Goal: Task Accomplishment & Management: Use online tool/utility

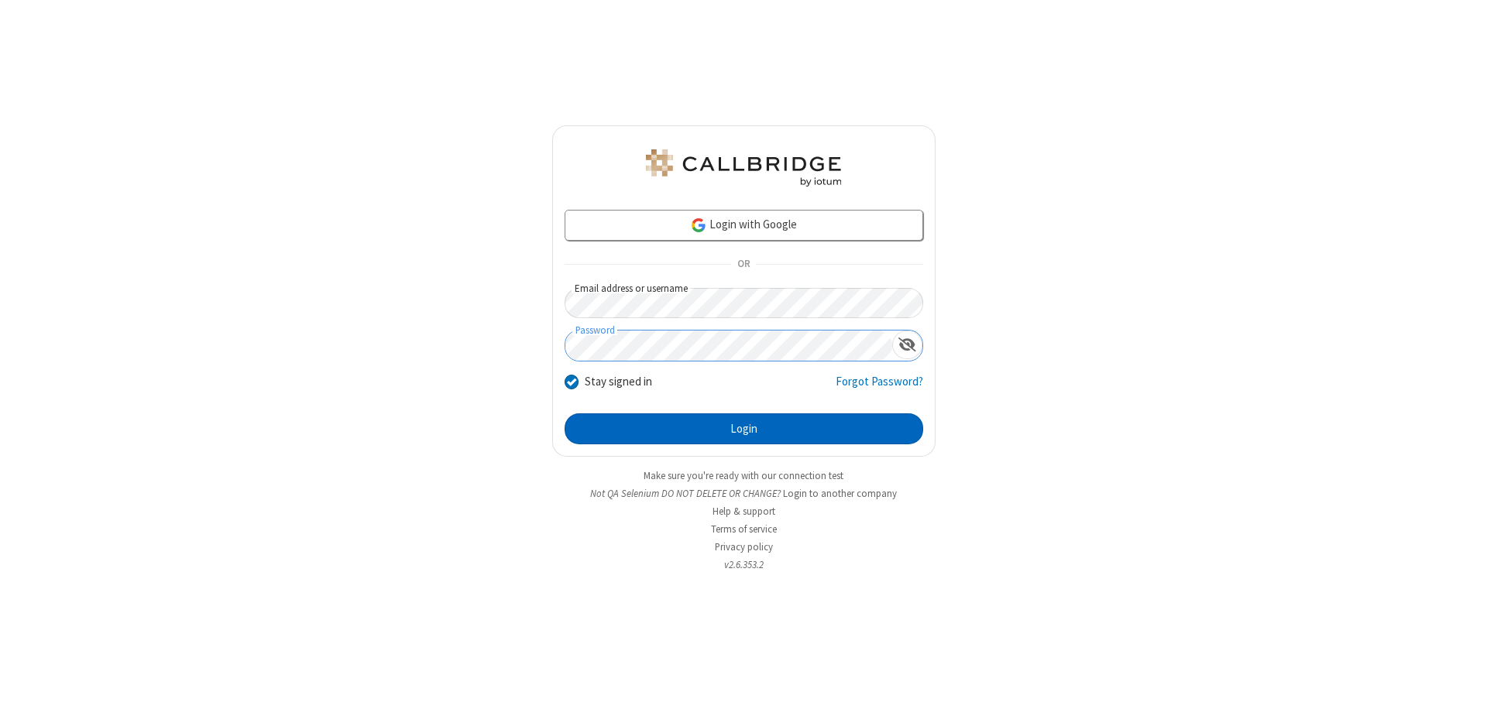
click at [743, 429] on button "Login" at bounding box center [744, 429] width 359 height 31
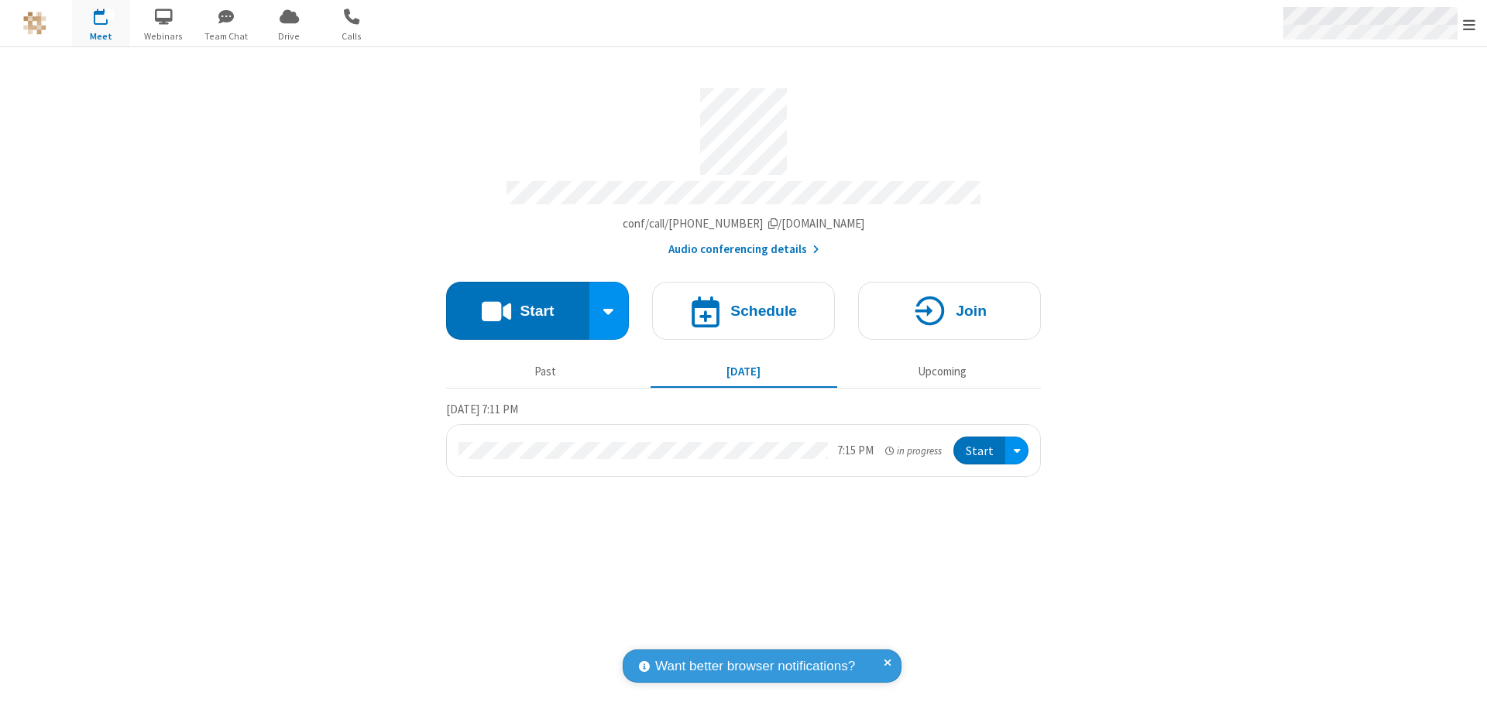
click at [1469, 24] on span "Open menu" at bounding box center [1469, 24] width 12 height 15
click at [289, 36] on span "Drive" at bounding box center [289, 36] width 58 height 14
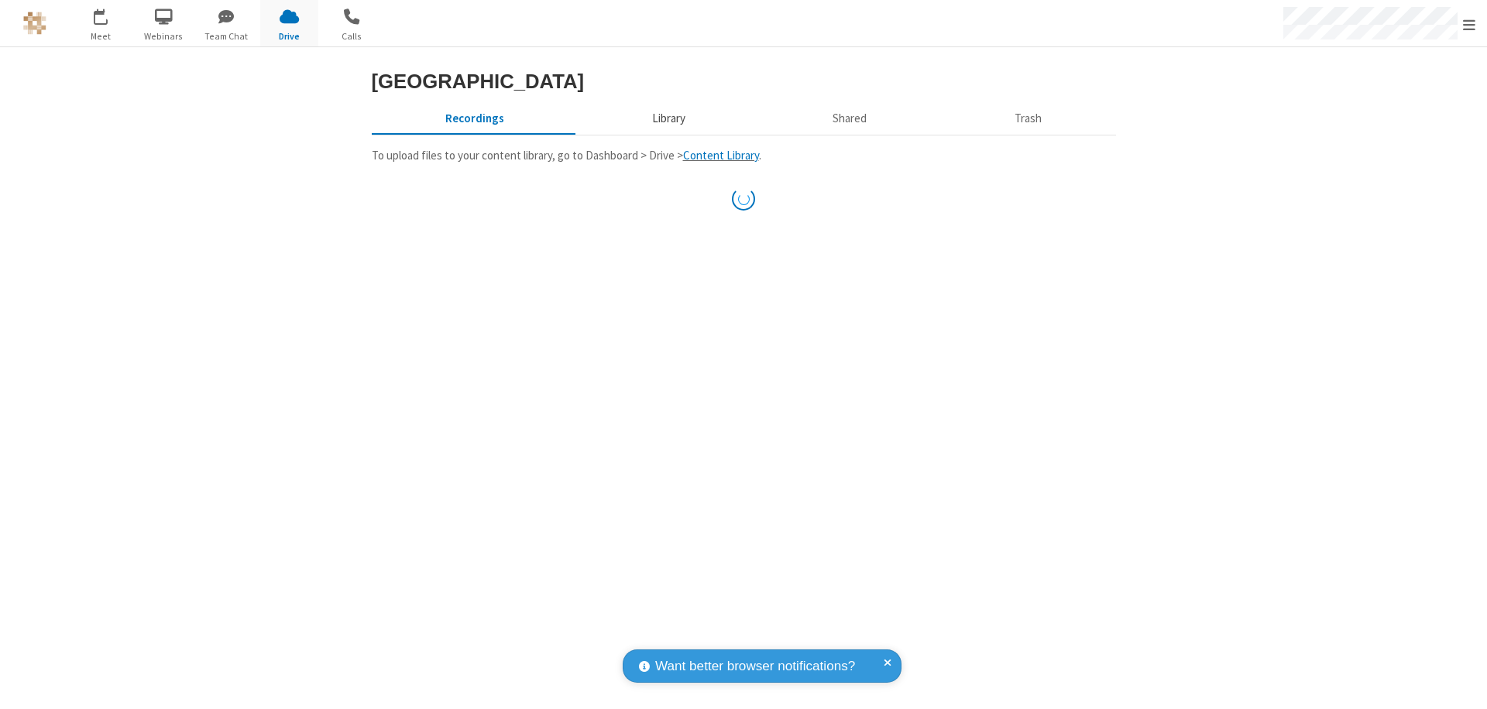
click at [666, 133] on button "Library" at bounding box center [668, 118] width 181 height 29
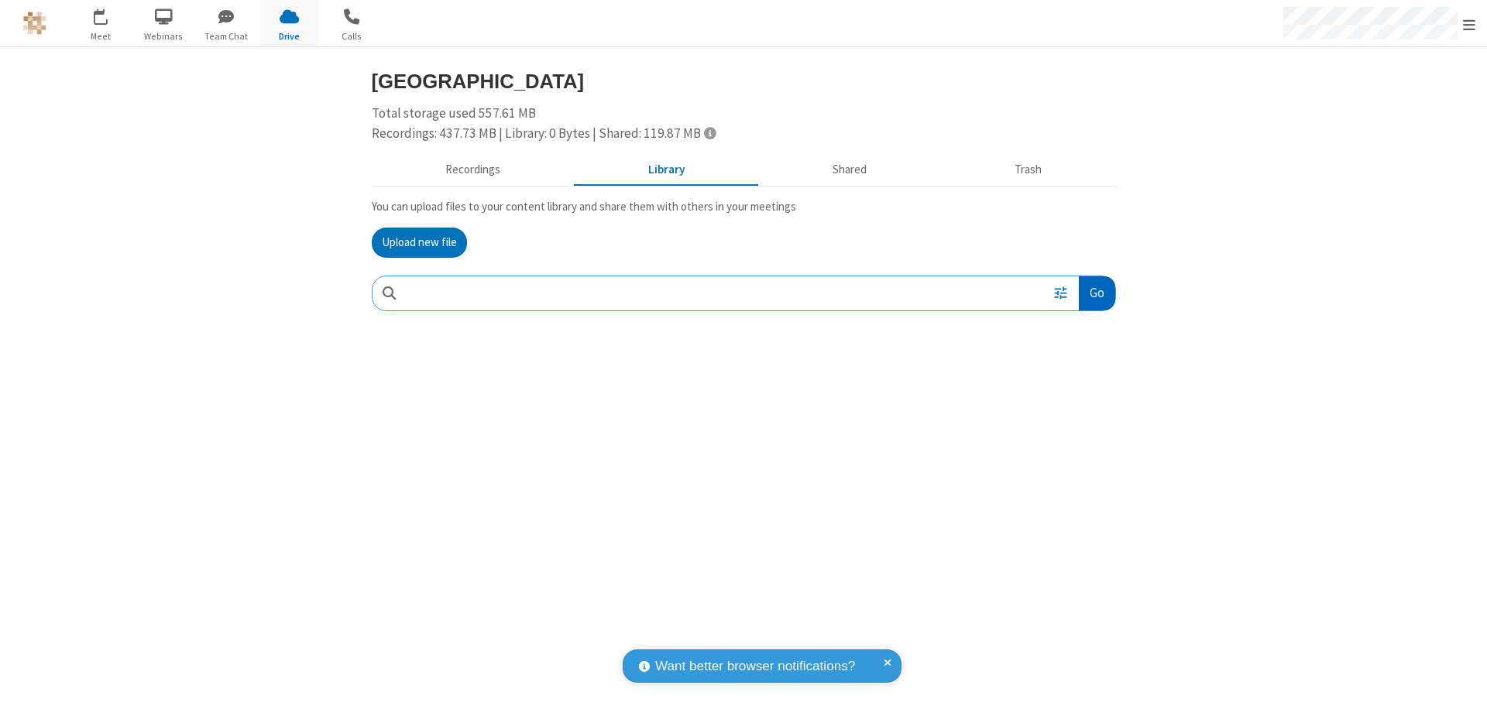
click at [1096, 293] on button "Go" at bounding box center [1097, 293] width 36 height 35
click at [419, 242] on button "Upload new file" at bounding box center [419, 243] width 95 height 31
